Goal: Find specific page/section: Find specific page/section

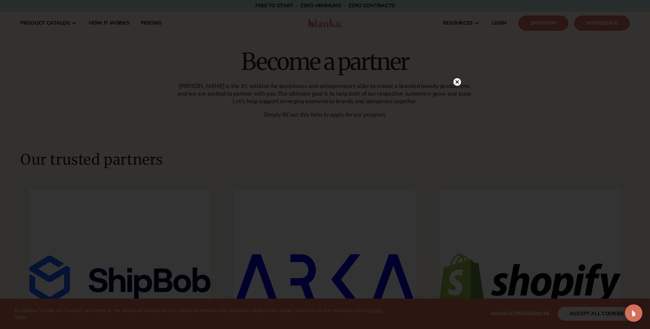
click at [443, 75] on div at bounding box center [325, 164] width 650 height 329
click at [455, 80] on circle at bounding box center [457, 82] width 8 height 8
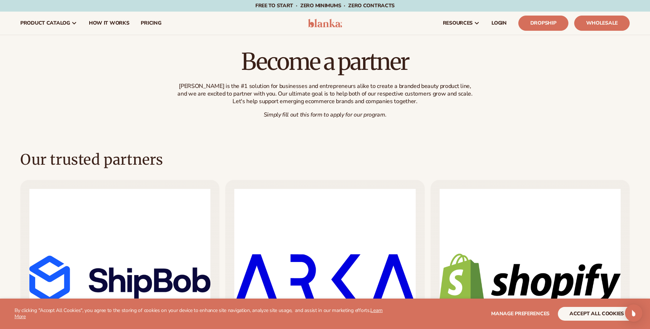
click at [332, 14] on header "Cart product catalog The Lab by Blanka" at bounding box center [325, 23] width 650 height 23
click at [325, 20] on img at bounding box center [325, 23] width 34 height 9
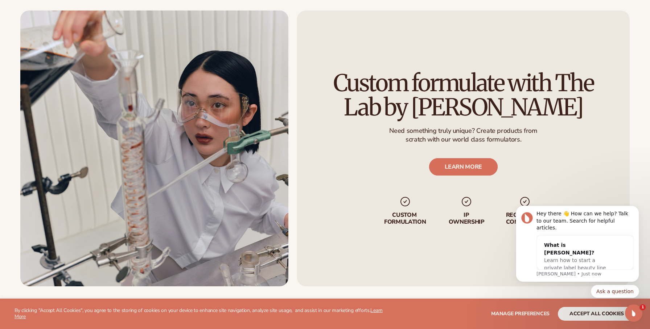
scroll to position [2007, 0]
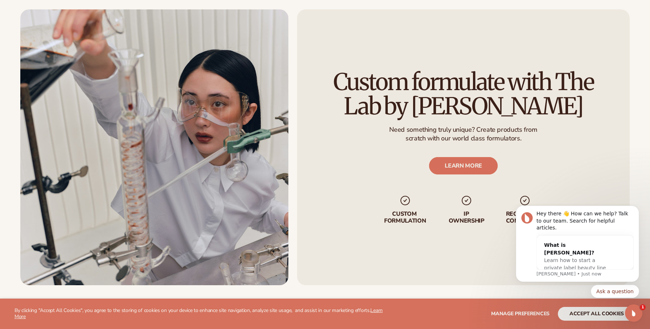
click at [460, 172] on link "LEARN MORE" at bounding box center [463, 165] width 69 height 17
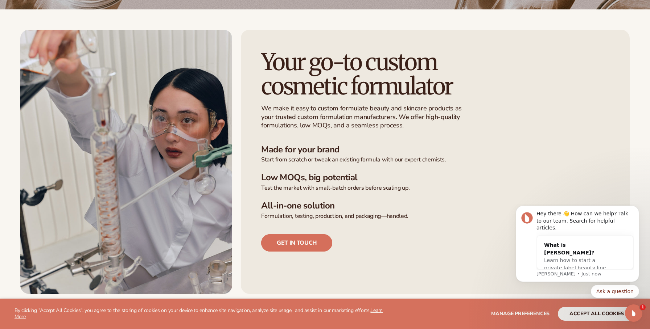
click at [313, 244] on link "Get in touch" at bounding box center [296, 243] width 71 height 17
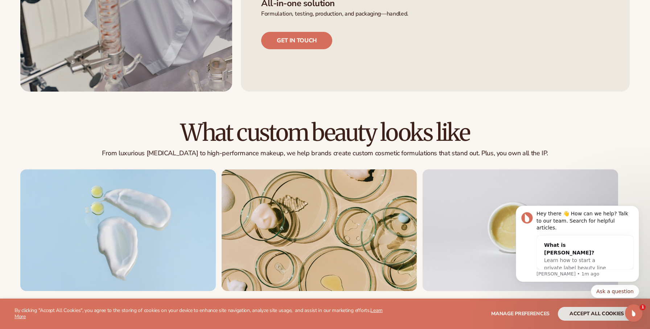
scroll to position [420, 0]
